Goal: Information Seeking & Learning: Learn about a topic

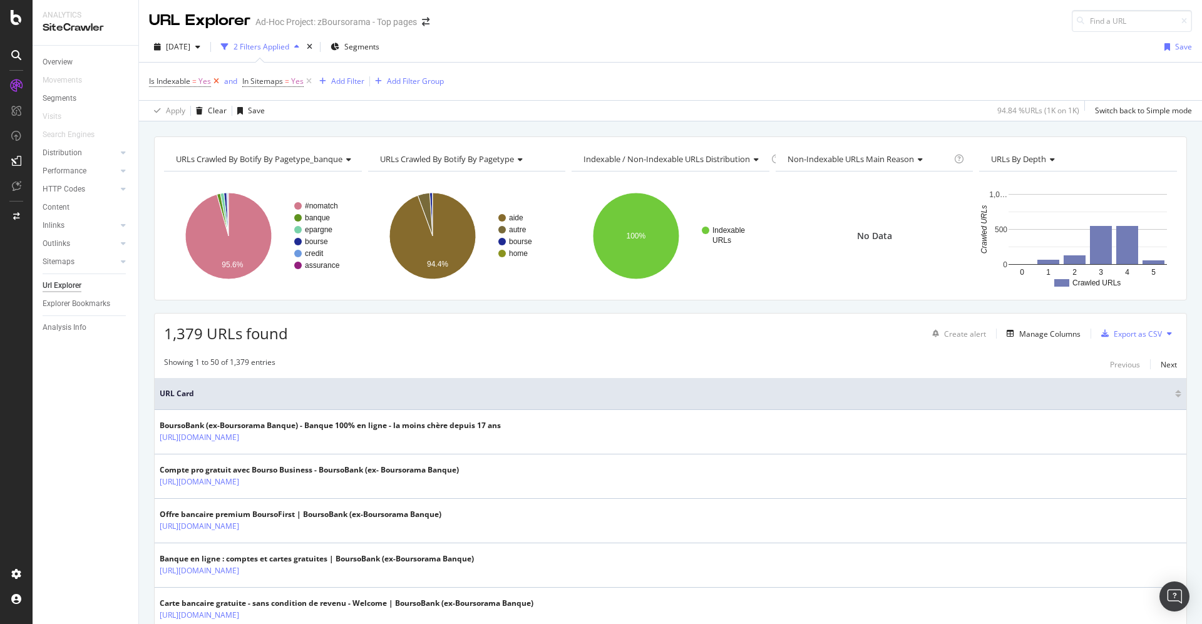
click at [212, 79] on icon at bounding box center [216, 81] width 11 height 13
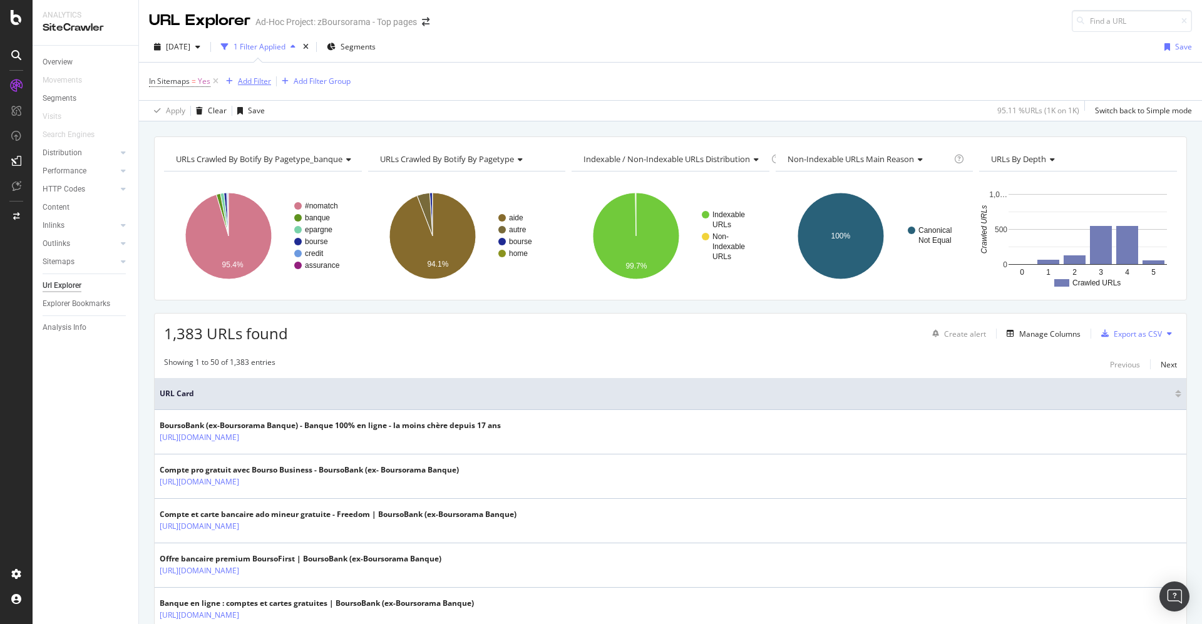
click at [253, 75] on div "Add Filter" at bounding box center [246, 81] width 50 height 14
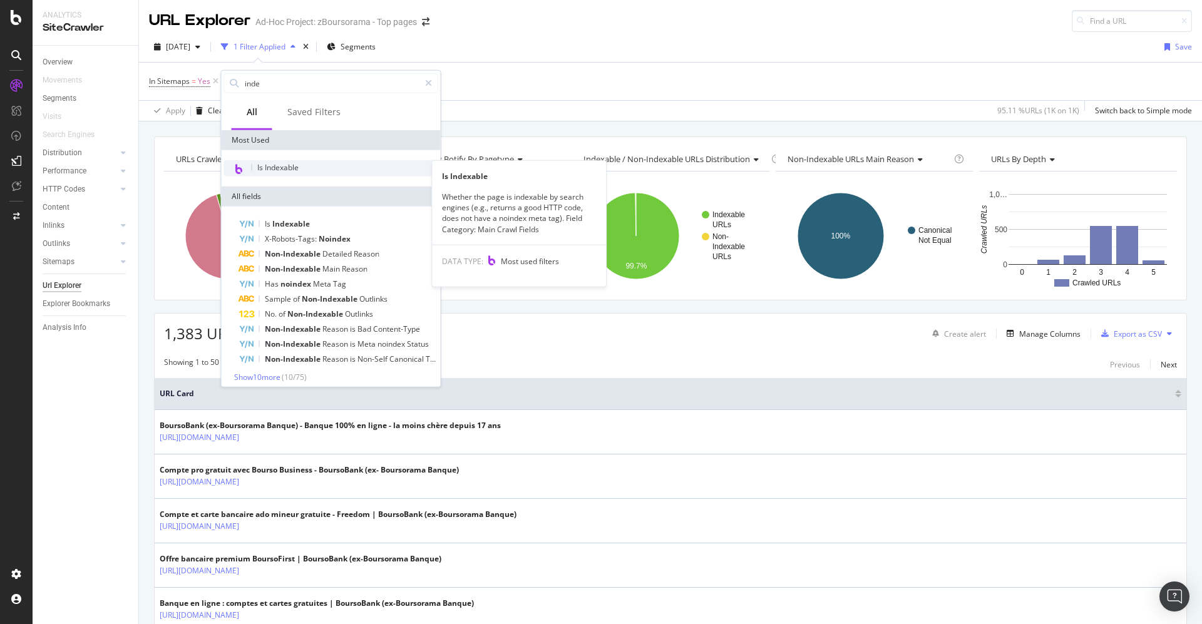
type input "inde"
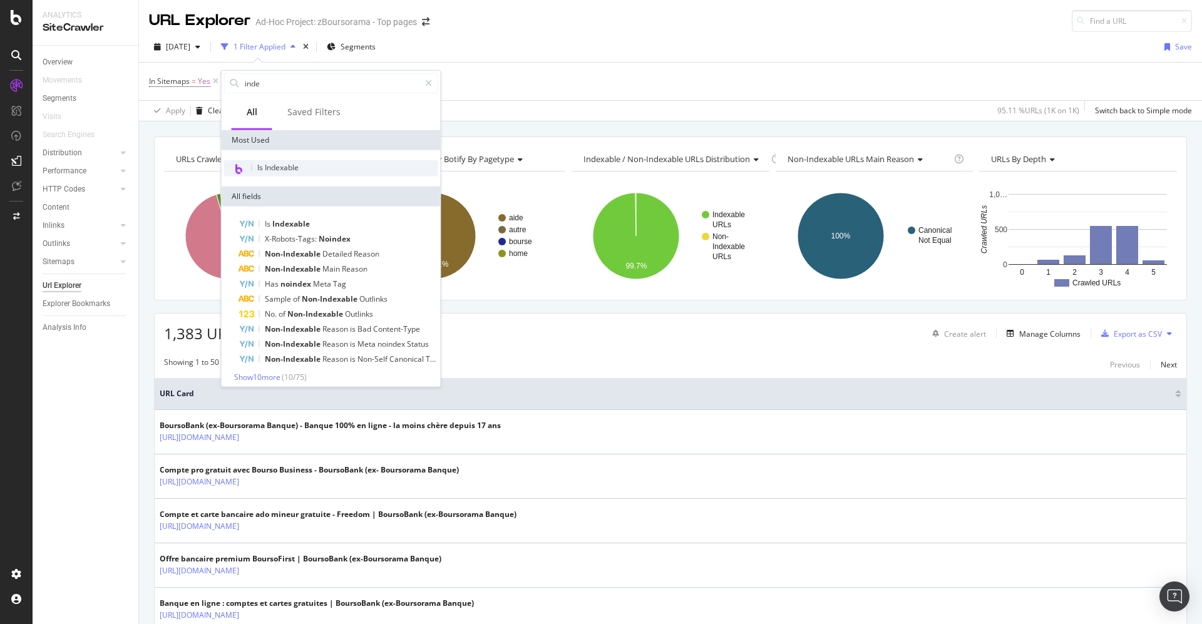
click at [264, 166] on span "Is Indexable" at bounding box center [277, 167] width 41 height 11
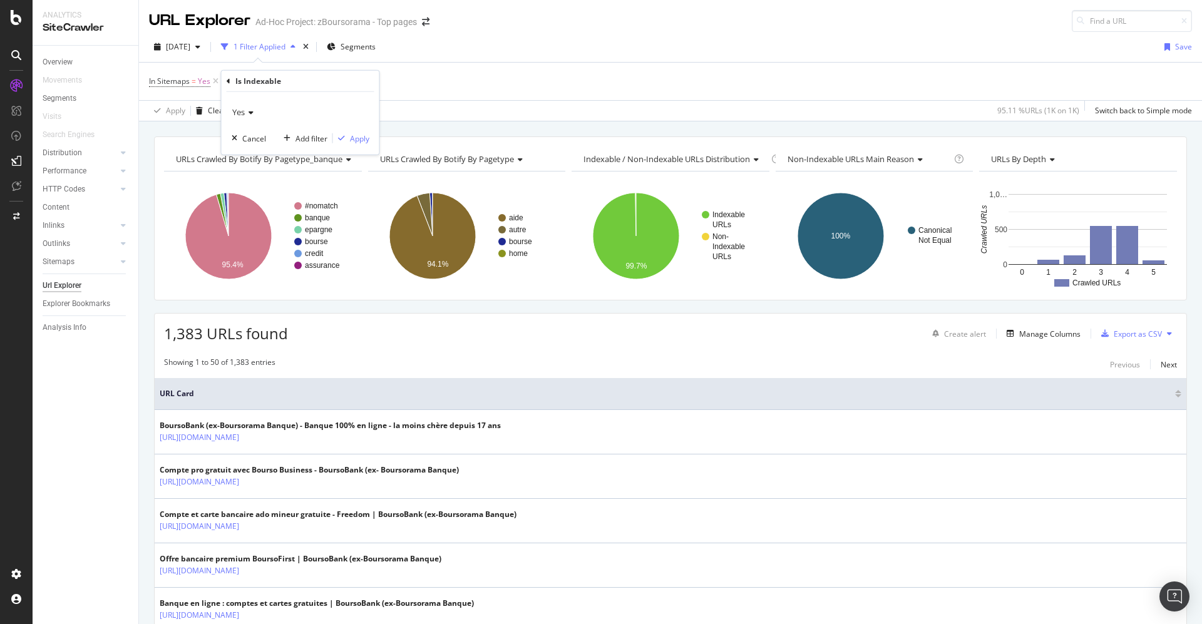
click at [252, 113] on icon at bounding box center [249, 113] width 9 height 8
click at [243, 157] on span "No" at bounding box center [243, 153] width 10 height 11
click at [358, 135] on div "Apply" at bounding box center [359, 138] width 19 height 11
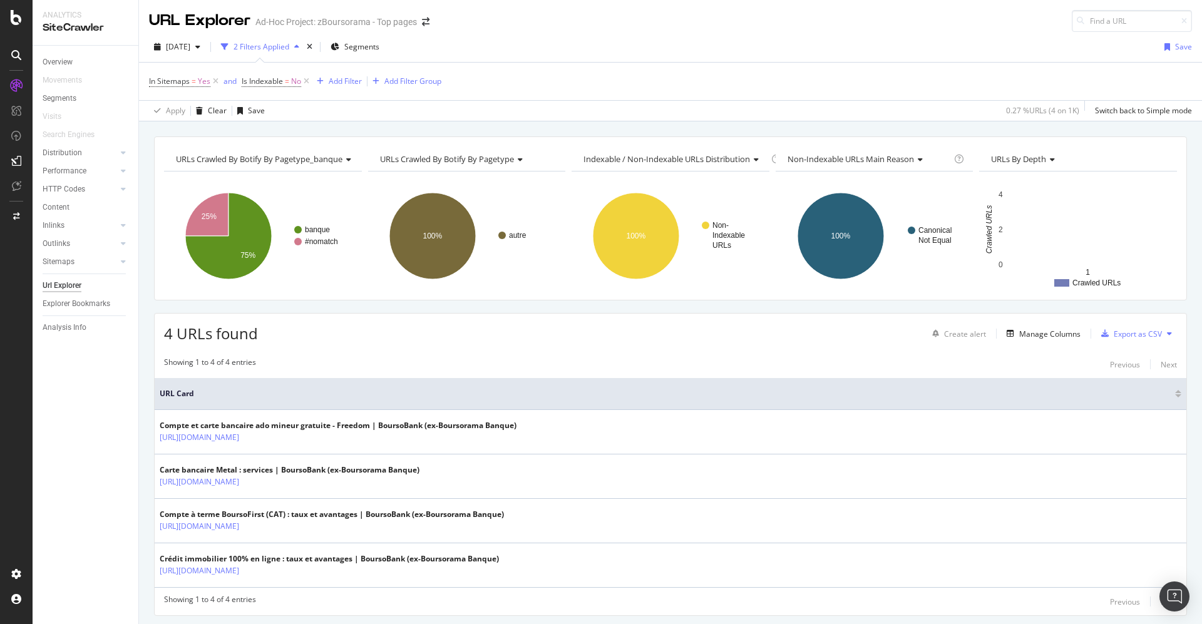
scroll to position [33, 0]
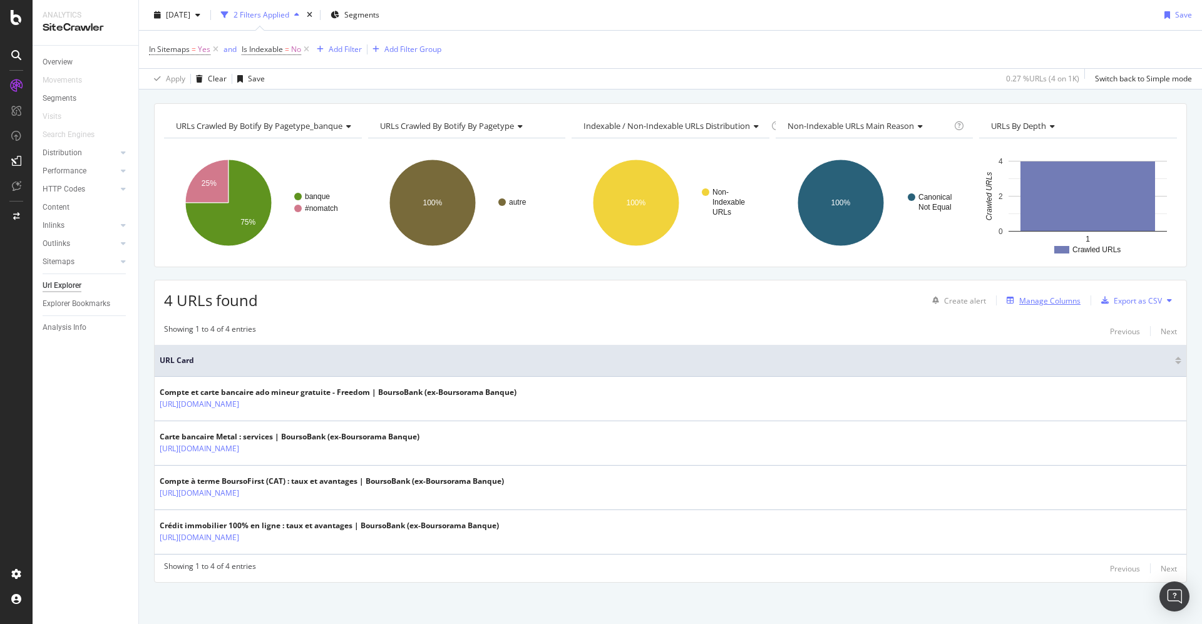
click at [1024, 295] on div "Manage Columns" at bounding box center [1049, 300] width 61 height 11
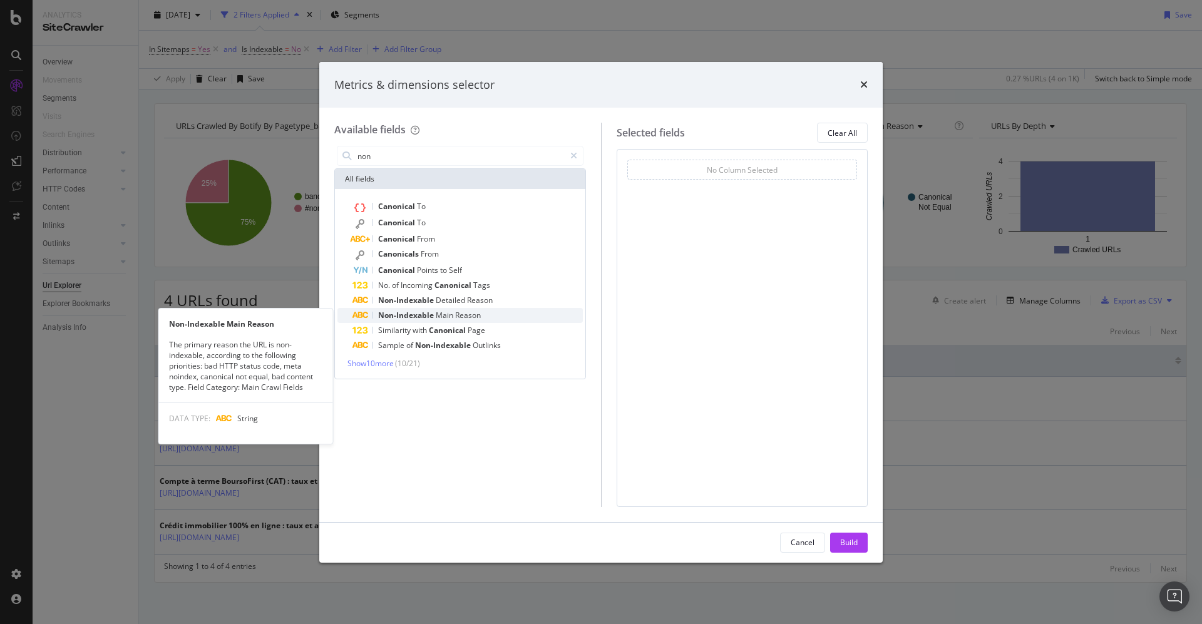
type input "non"
click at [485, 314] on div "Non-Indexable Main Reason" at bounding box center [467, 315] width 230 height 15
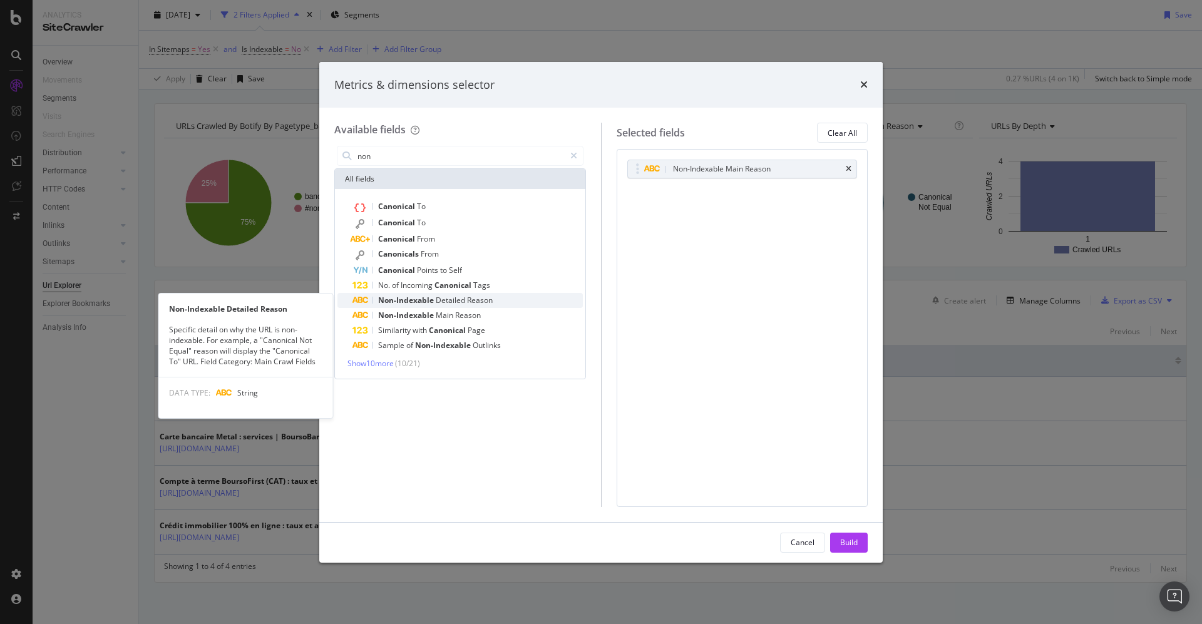
click at [474, 296] on span "Reason" at bounding box center [480, 300] width 26 height 11
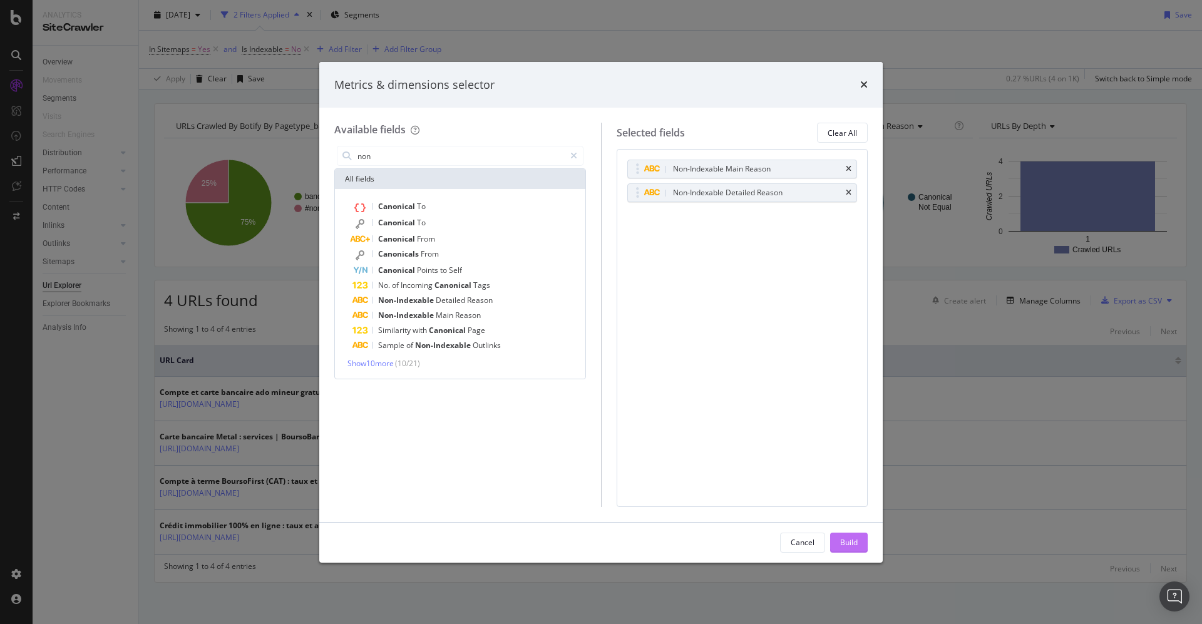
click at [860, 541] on button "Build" at bounding box center [849, 543] width 38 height 20
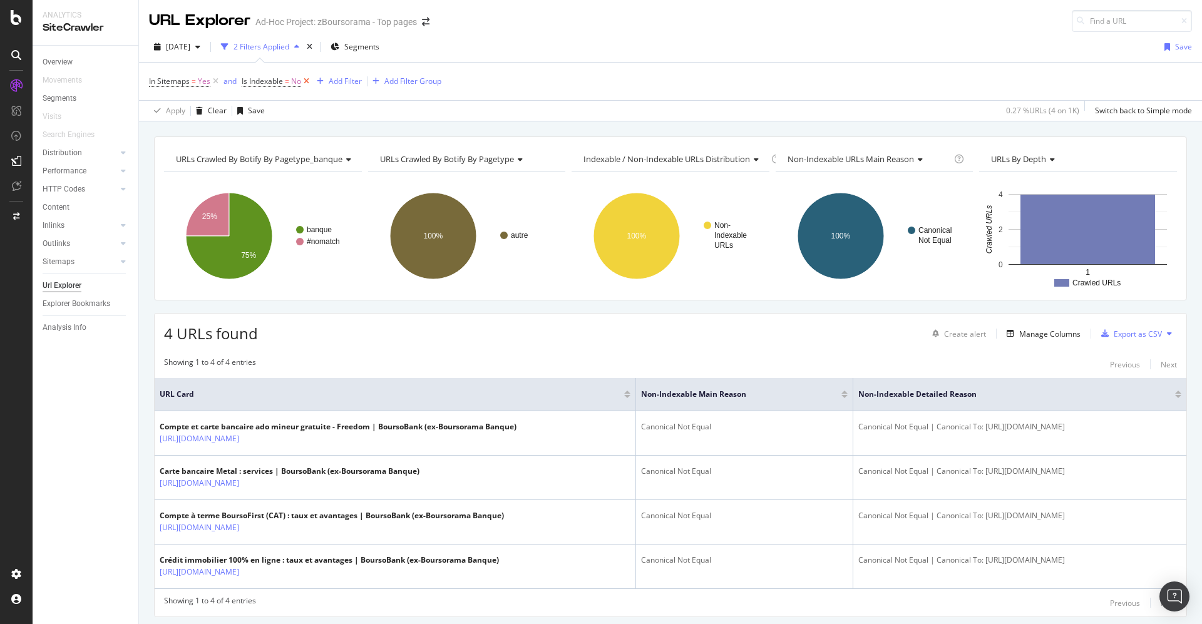
click at [304, 80] on icon at bounding box center [306, 81] width 11 height 13
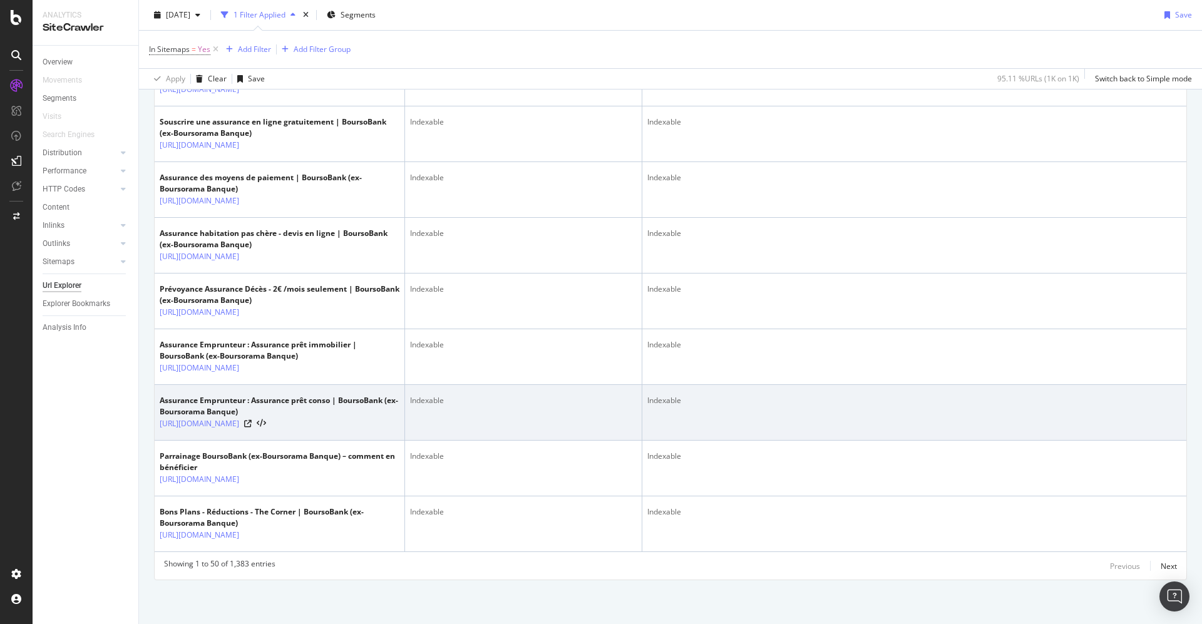
scroll to position [2948, 0]
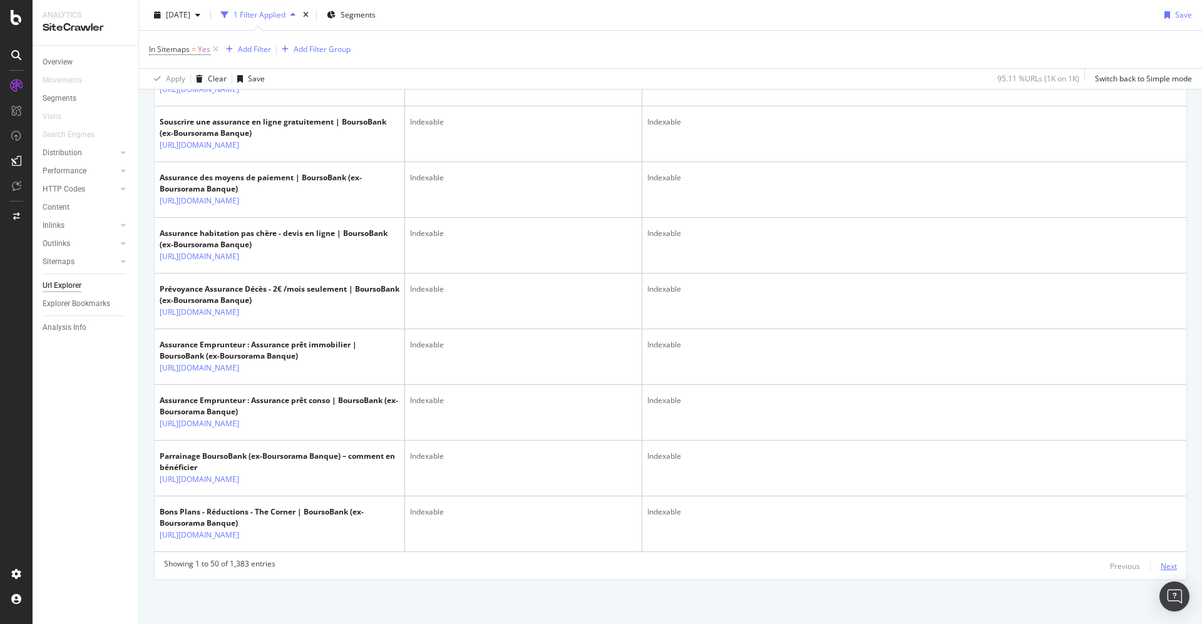
click at [1160, 565] on div "Next" at bounding box center [1168, 566] width 16 height 11
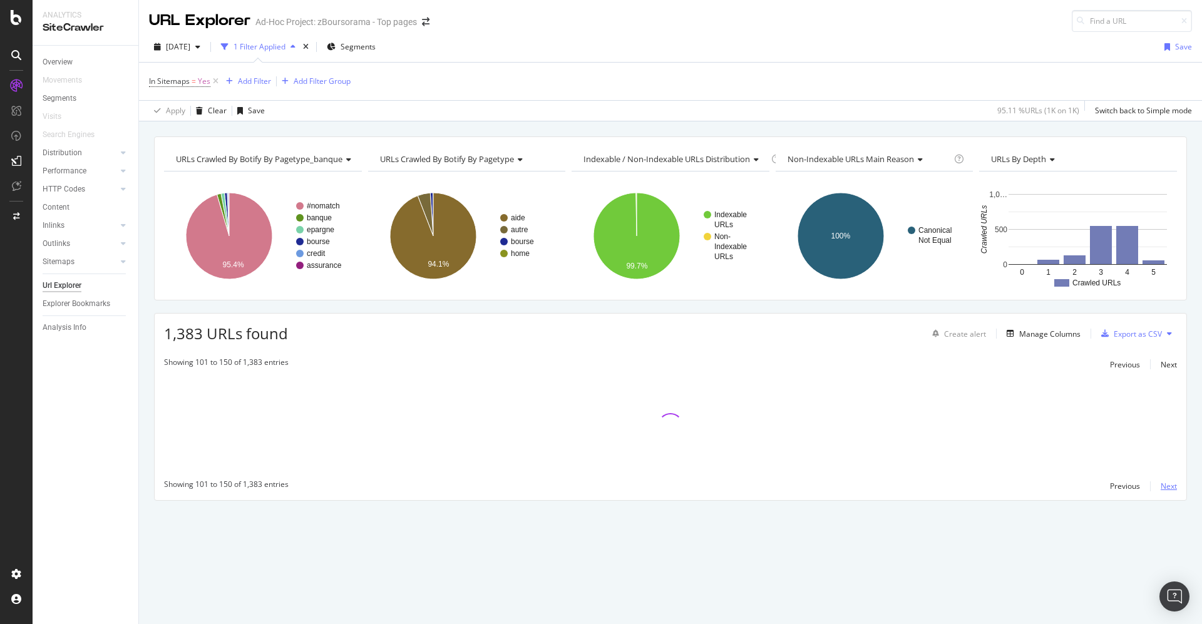
scroll to position [0, 0]
